Goal: Task Accomplishment & Management: Complete application form

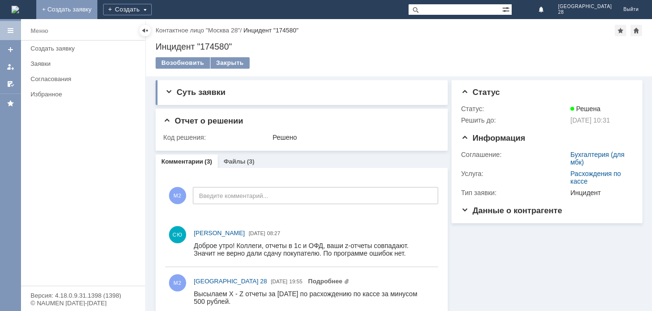
click at [97, 6] on link "+ Создать заявку" at bounding box center [66, 9] width 61 height 19
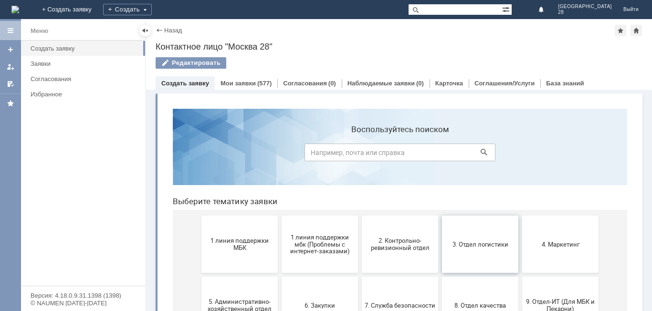
click at [461, 247] on span "3. Отдел логистики" at bounding box center [480, 244] width 71 height 7
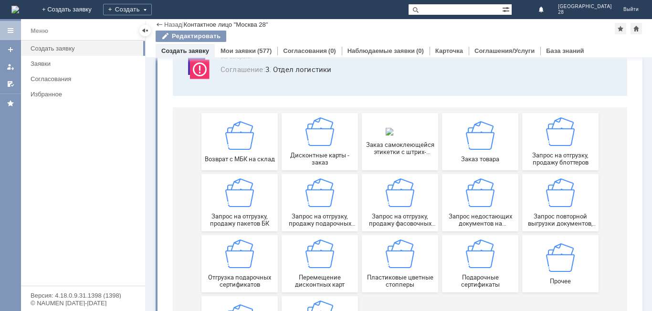
scroll to position [95, 0]
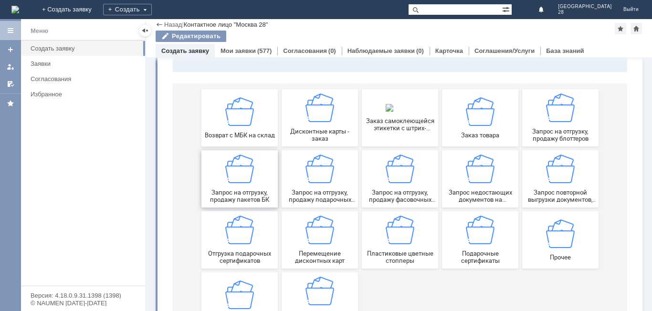
click at [237, 183] on img at bounding box center [239, 169] width 29 height 29
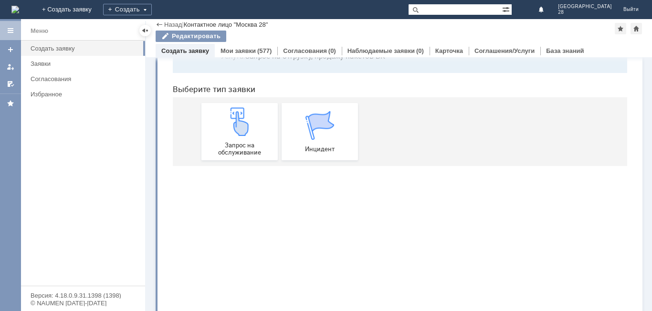
scroll to position [0, 0]
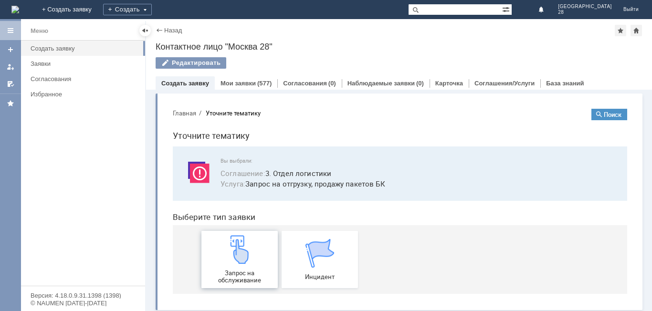
click at [246, 256] on img at bounding box center [239, 249] width 29 height 29
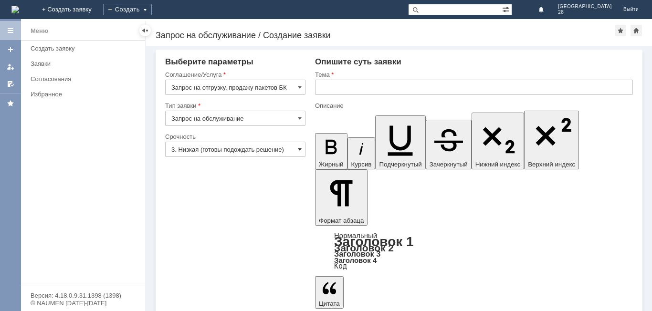
click at [298, 148] on span at bounding box center [300, 150] width 4 height 8
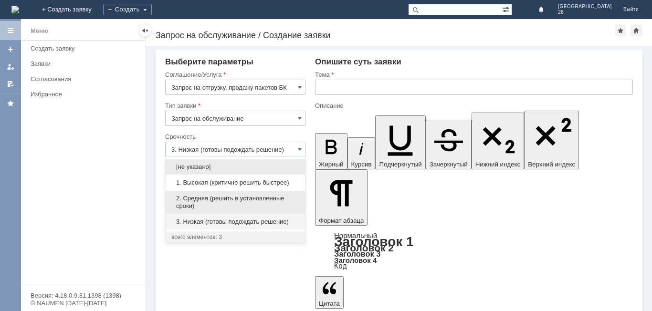
click at [248, 198] on span "2. Средняя (решить в установленные сроки)" at bounding box center [235, 202] width 128 height 15
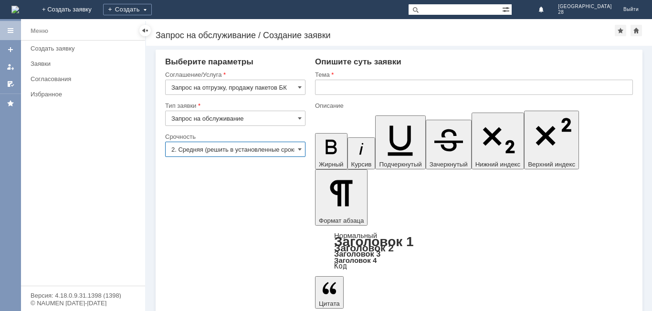
type input "2. Средняя (решить в установленные сроки)"
click at [329, 90] on input "text" at bounding box center [474, 87] width 318 height 15
paste input "Запрос на отгрузку, продажу пакетов БК"
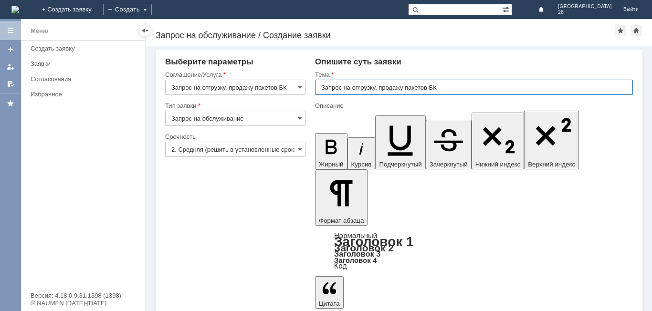
type input "Запрос на отгрузку, продажу пакетов БК"
